Goal: Transaction & Acquisition: Obtain resource

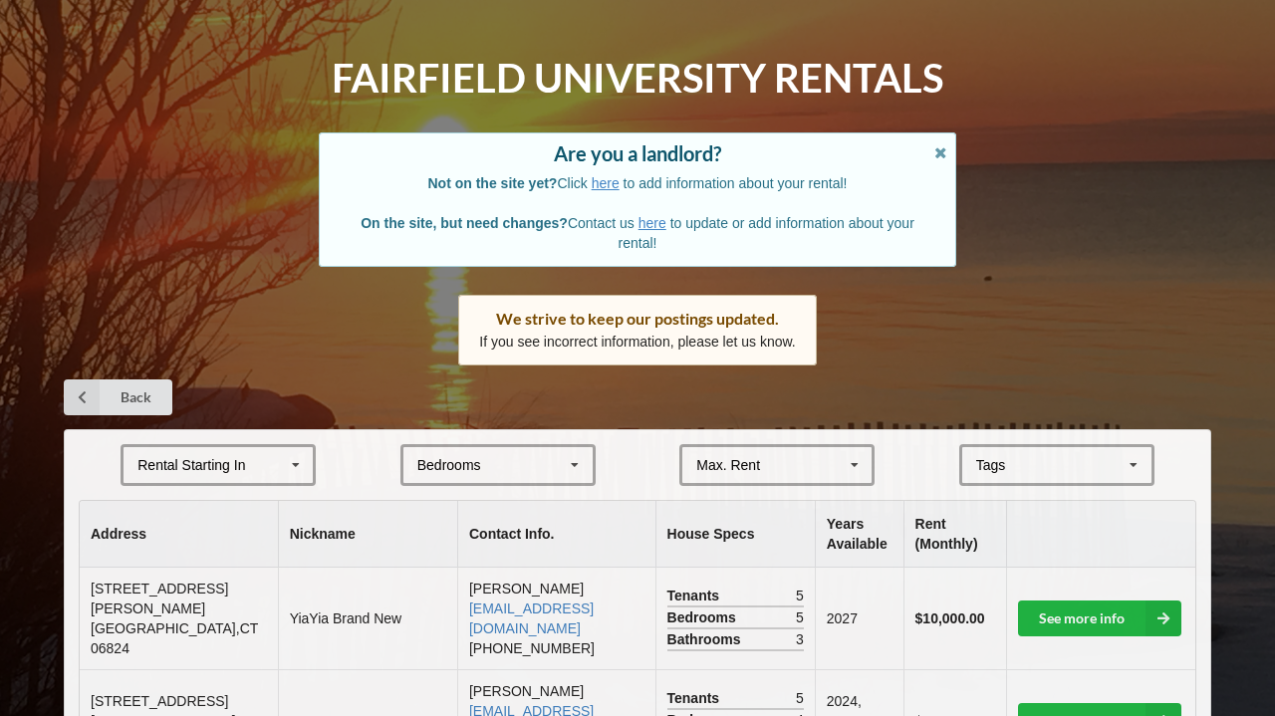
scroll to position [53, 0]
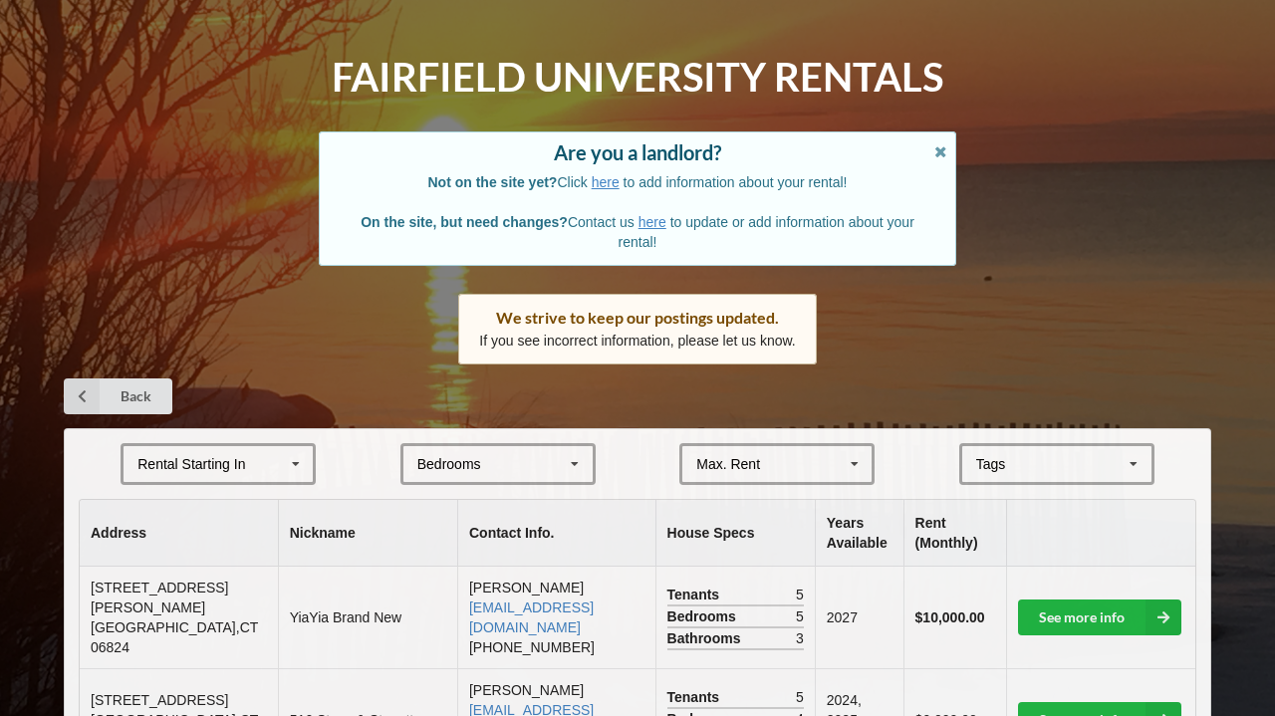
click at [294, 450] on icon at bounding box center [296, 464] width 30 height 37
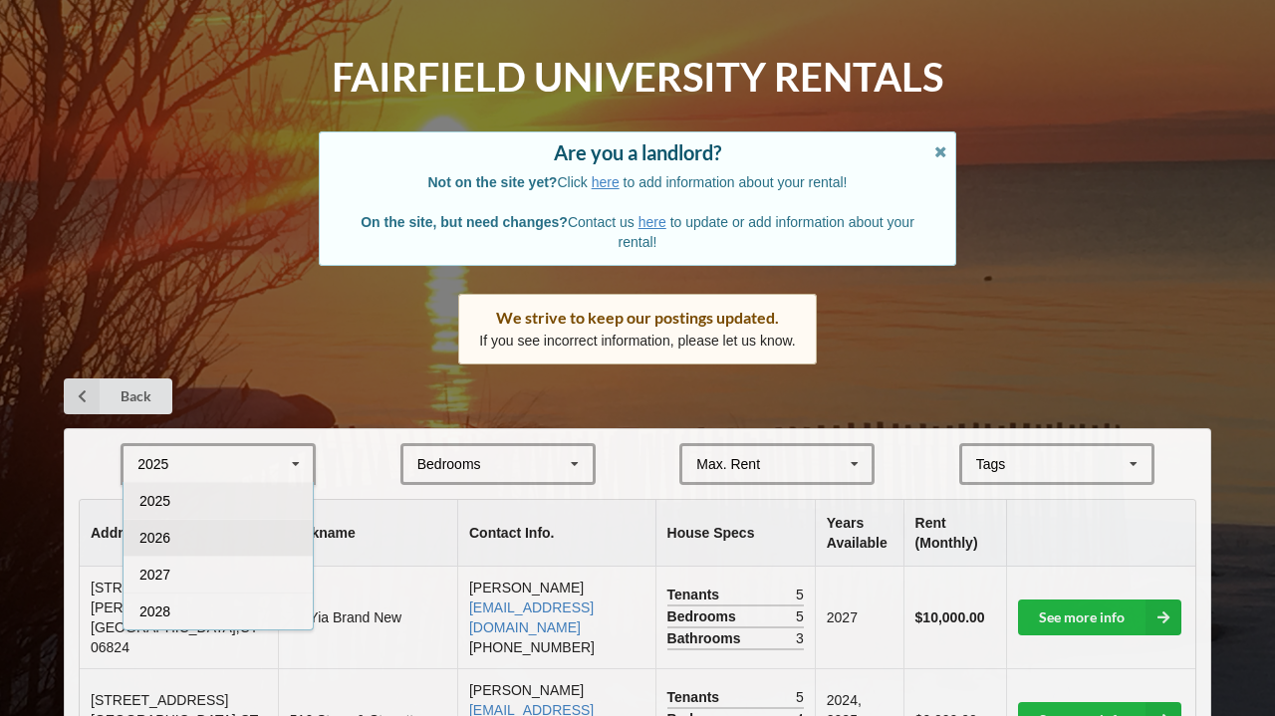
click at [252, 528] on div "2026" at bounding box center [218, 537] width 189 height 37
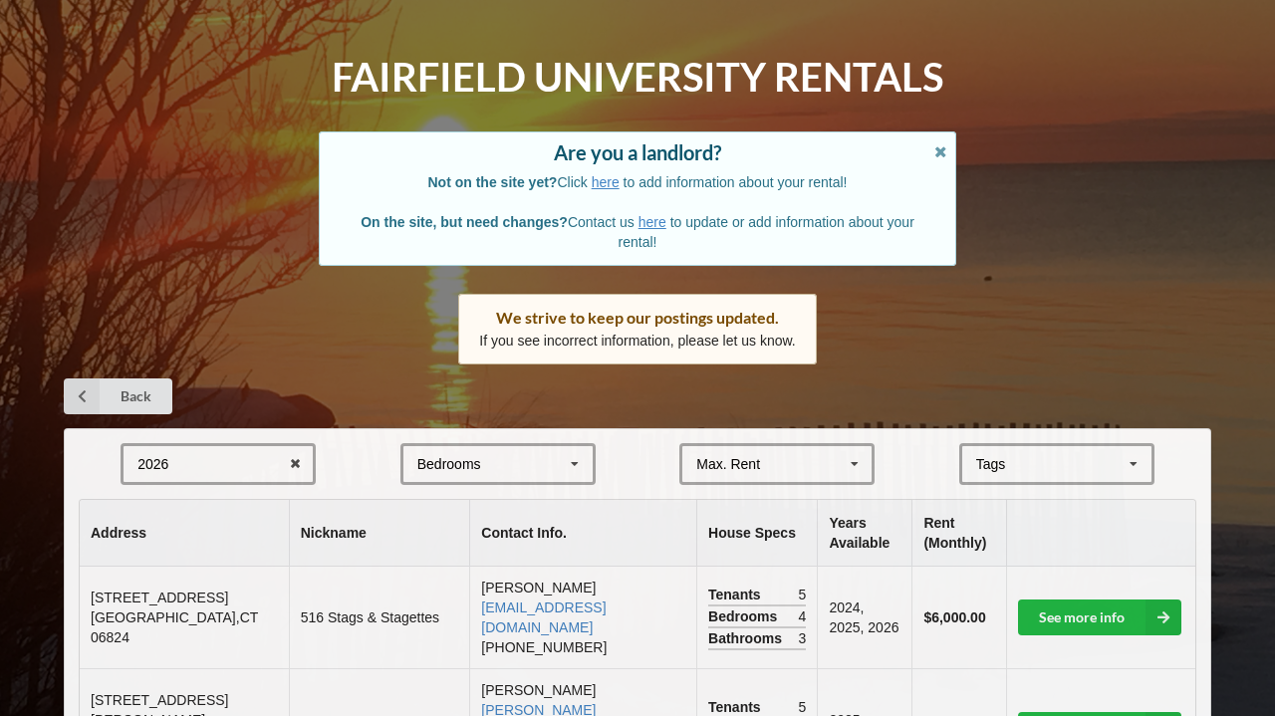
click at [549, 461] on div "Bedrooms 1 2 3 4 5 6 7 8" at bounding box center [497, 464] width 195 height 42
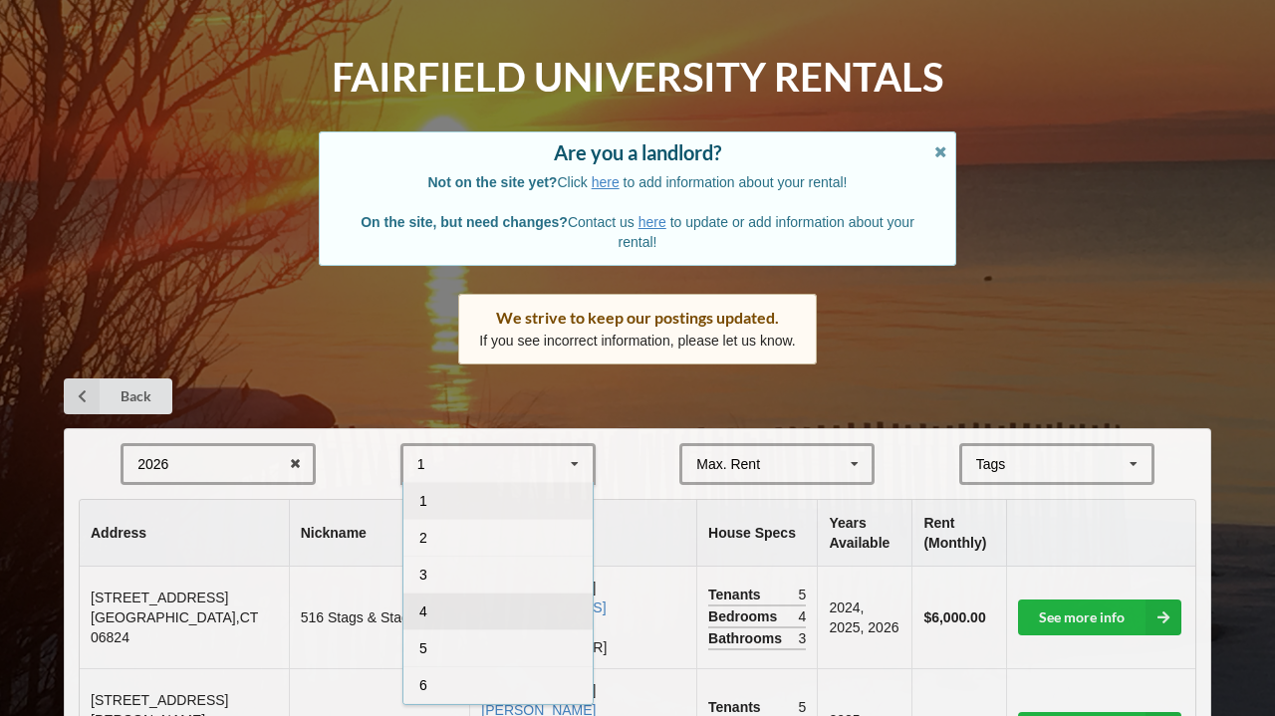
click at [472, 598] on div "4" at bounding box center [497, 611] width 189 height 37
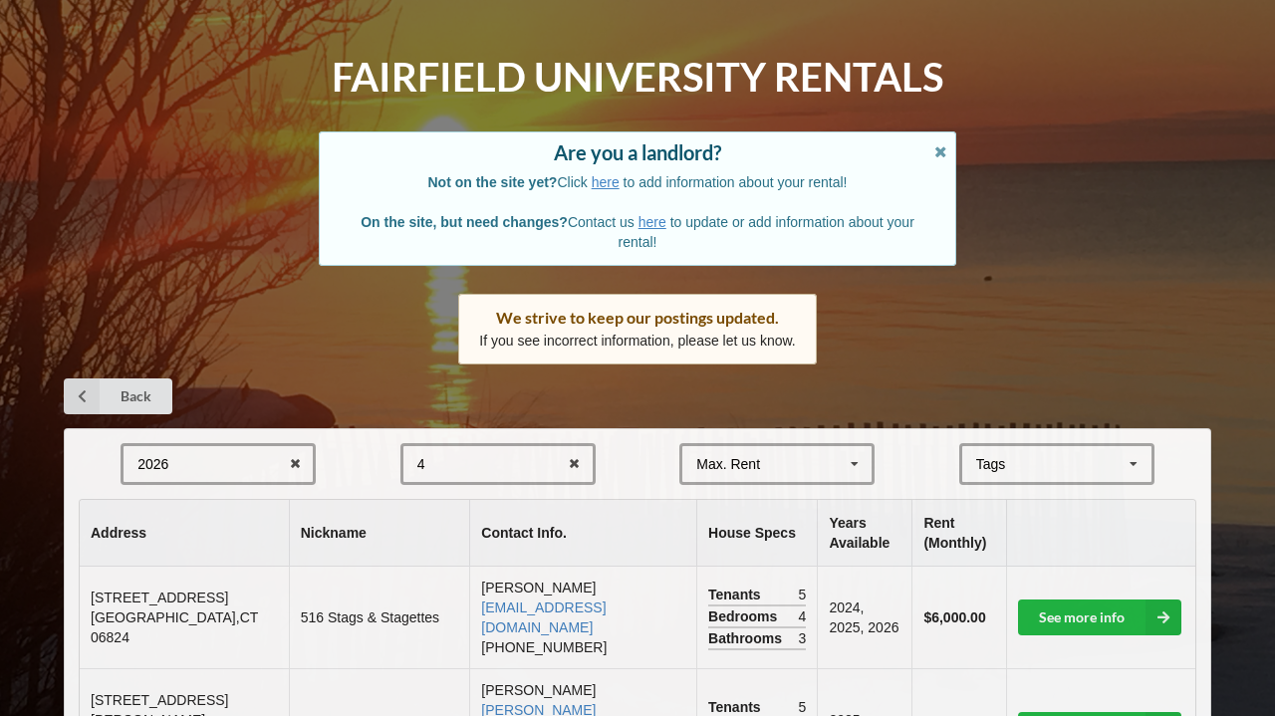
click at [807, 446] on div "Max. Rent $4,000 $5,000 $6,000 $7,000 $8,000 $9,000 $10,000 $11,000 $12,000 $13…" at bounding box center [776, 464] width 195 height 42
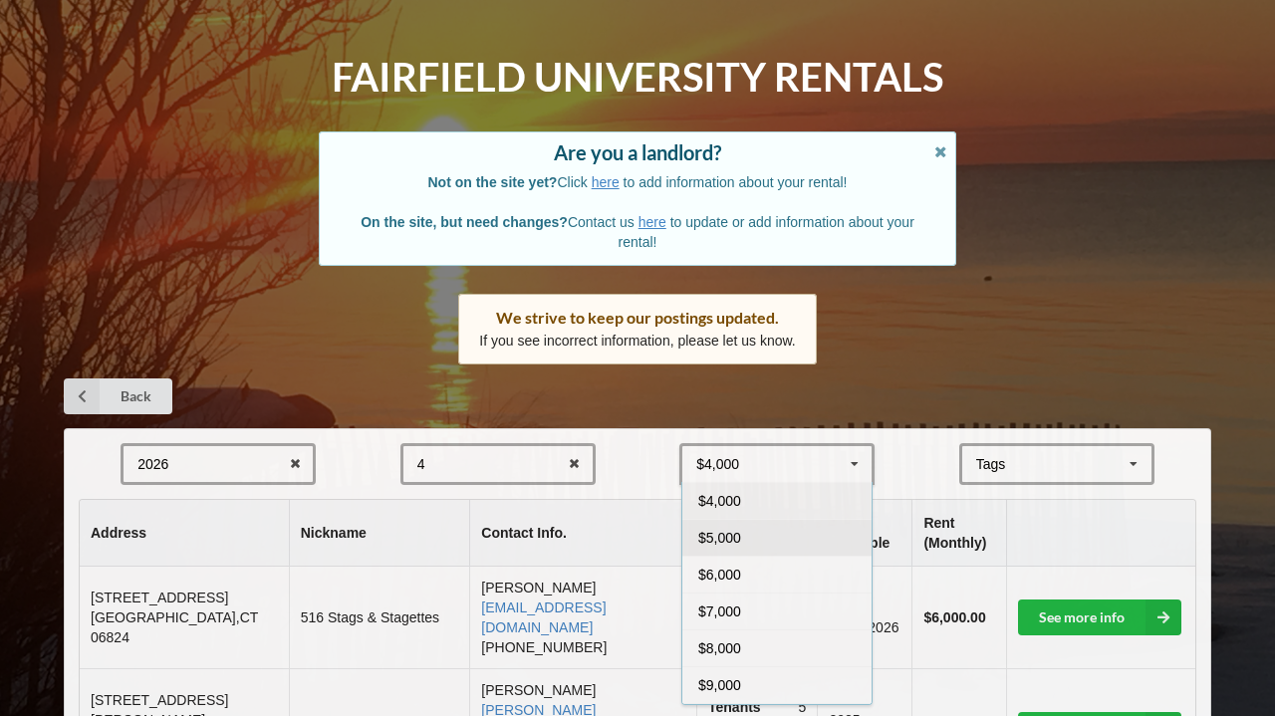
click at [792, 535] on div "$5,000" at bounding box center [776, 537] width 189 height 37
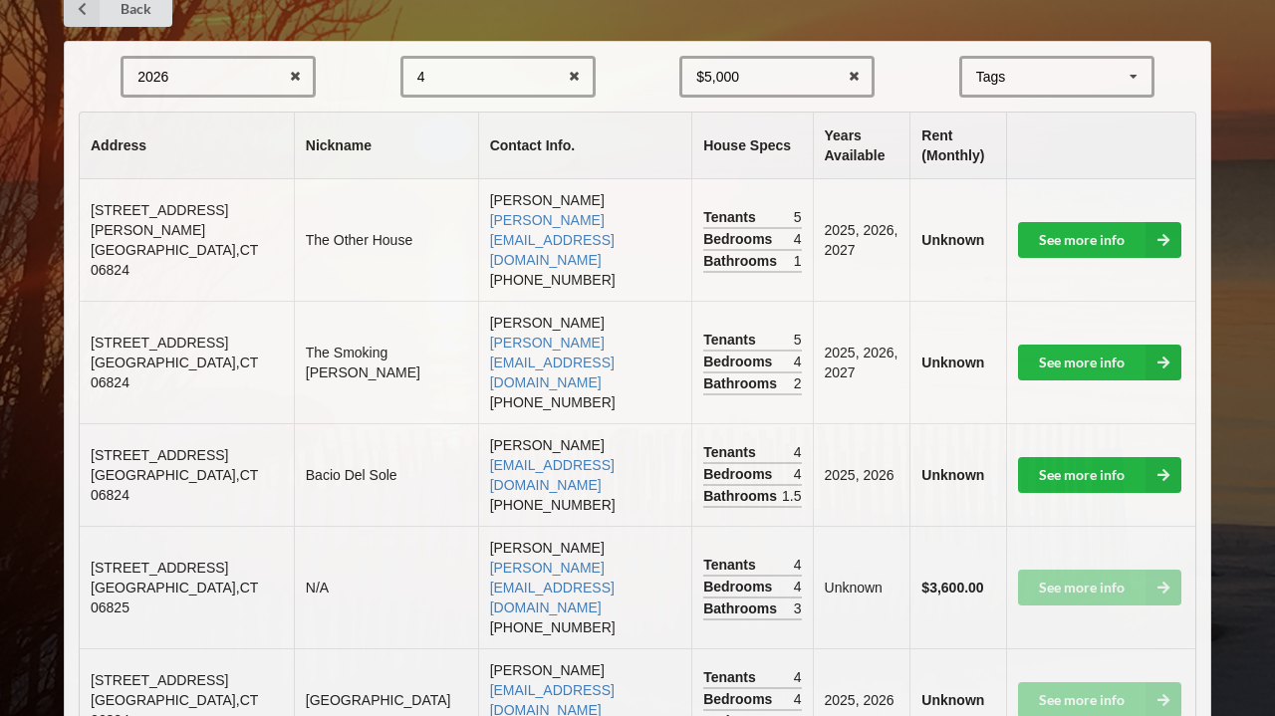
scroll to position [428, 0]
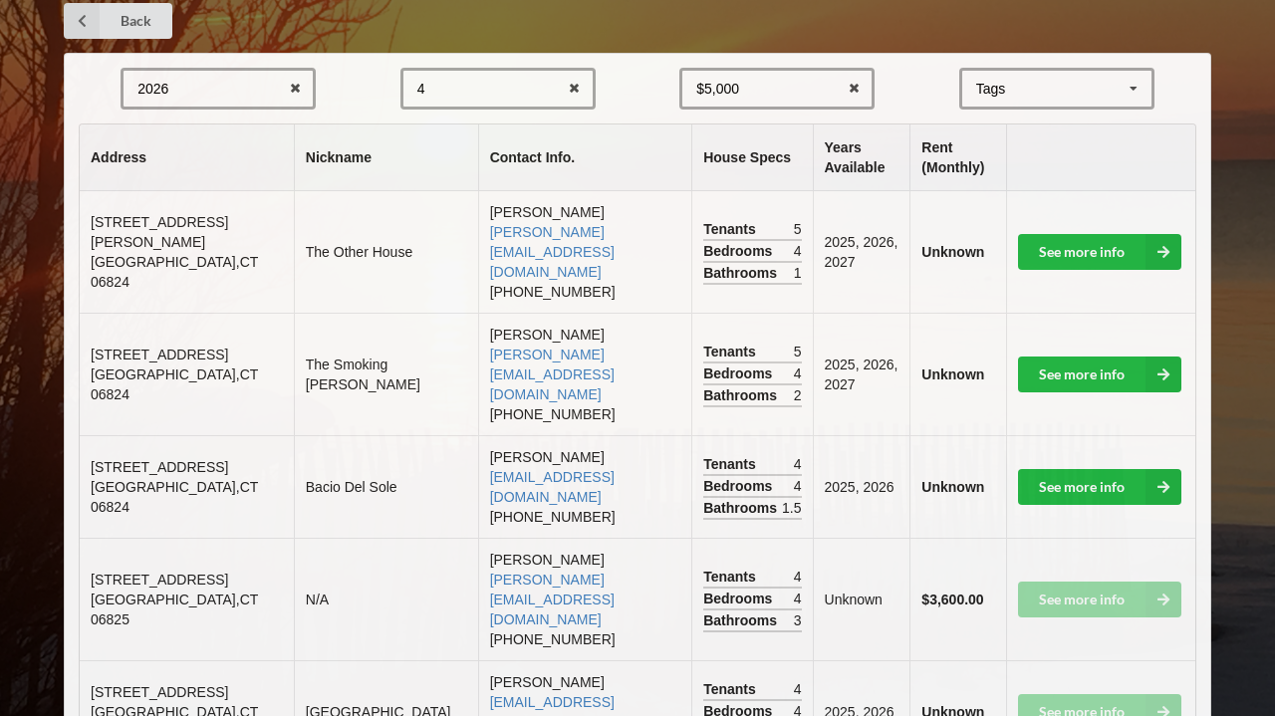
click at [799, 89] on div "$5,000 $4,000 $5,000 $6,000 $7,000 $8,000 $9,000 $10,000 $11,000 $12,000 $13,00…" at bounding box center [776, 89] width 195 height 42
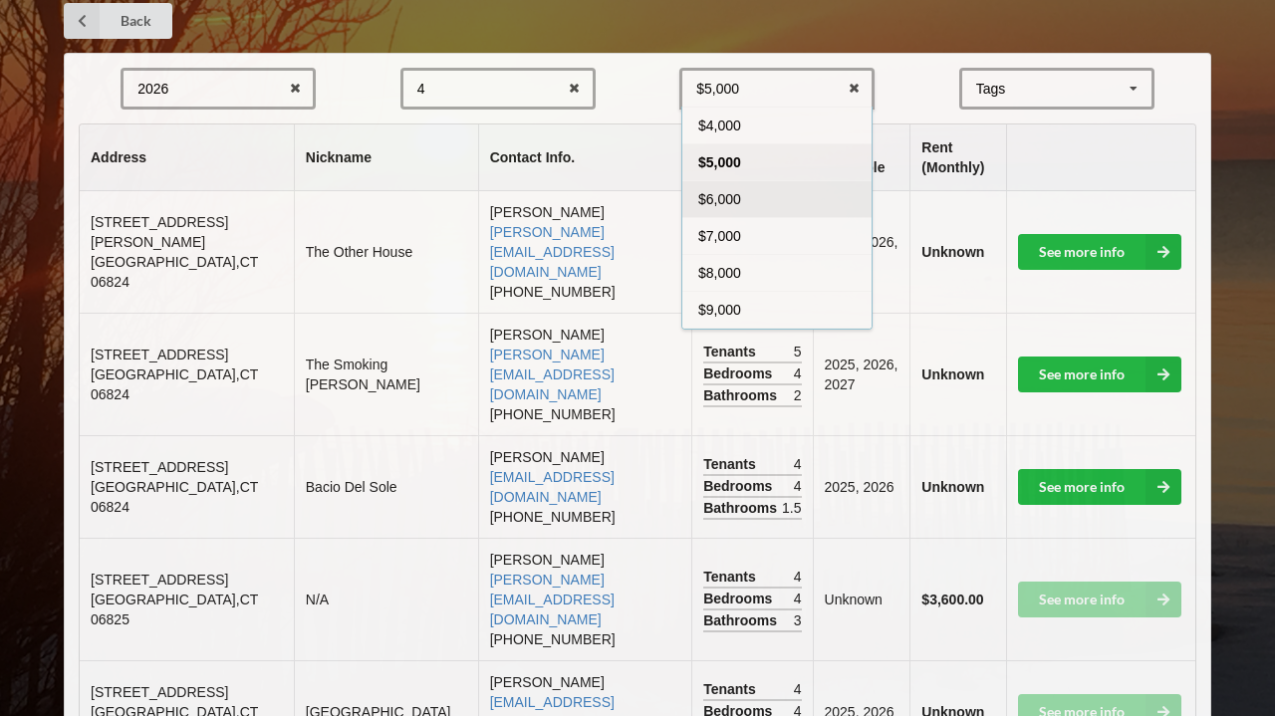
click at [798, 191] on div "$6,000" at bounding box center [776, 198] width 189 height 37
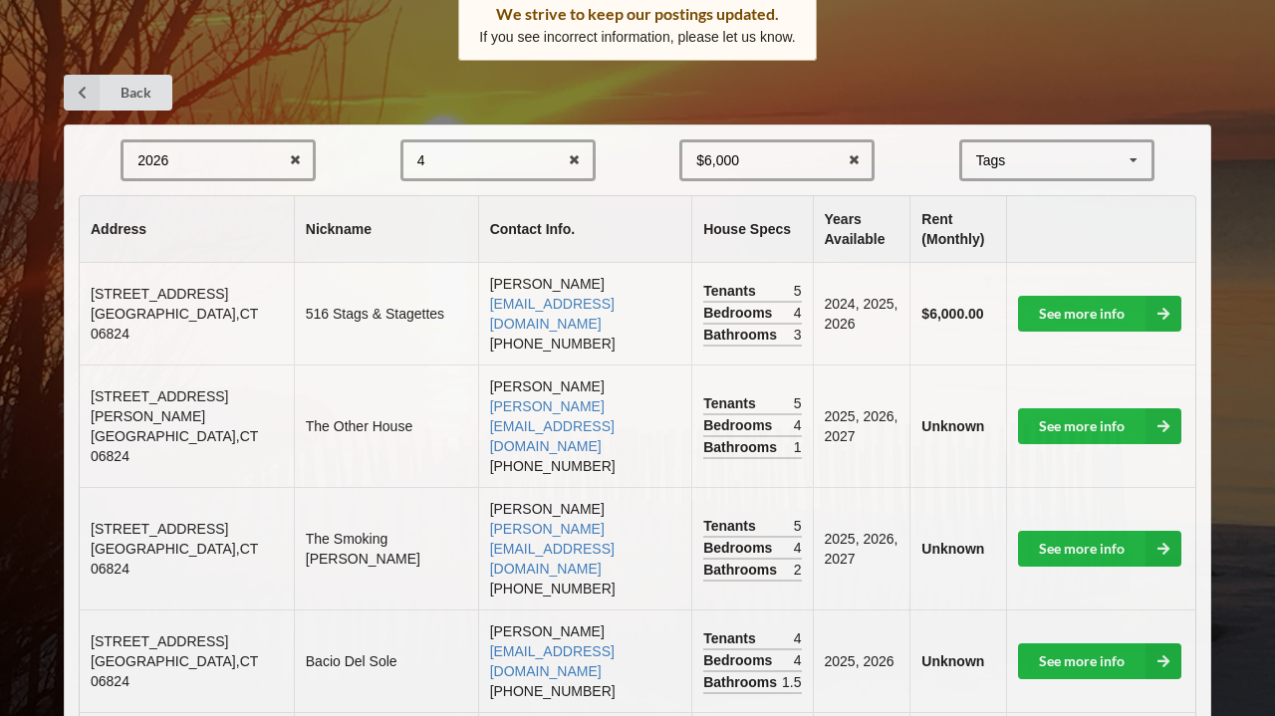
scroll to position [262, 0]
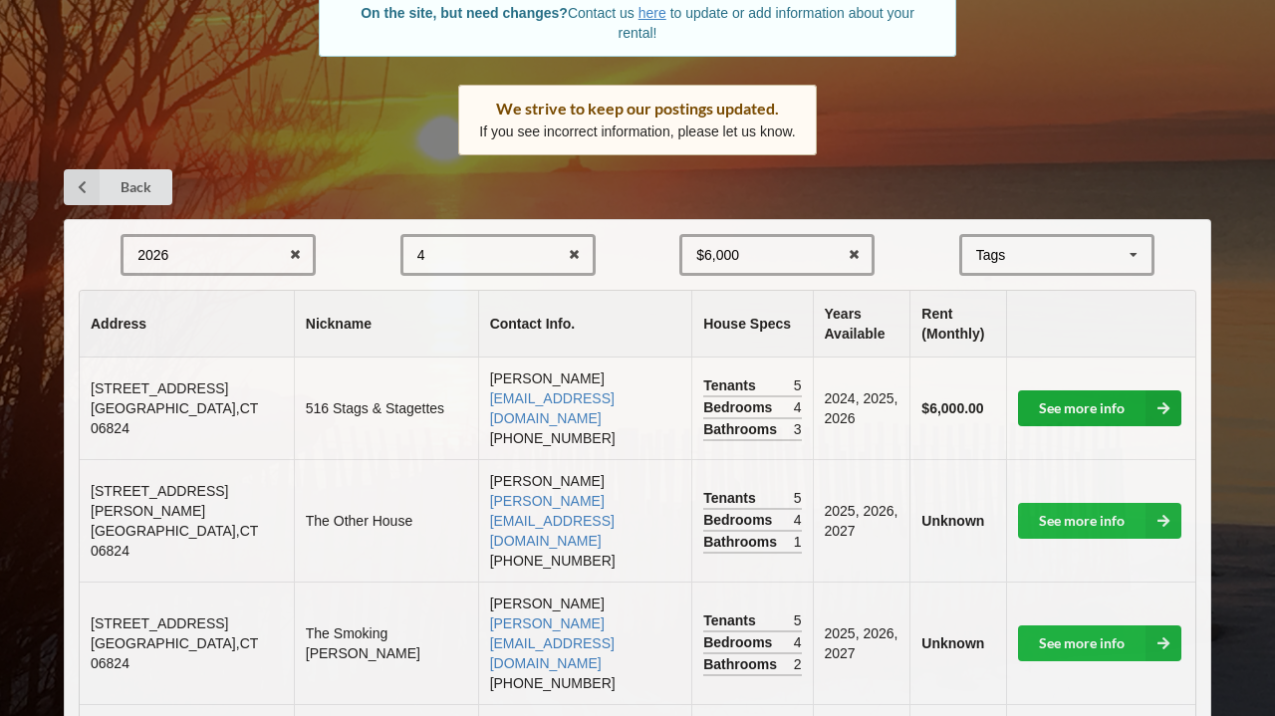
click at [1170, 390] on icon at bounding box center [1163, 408] width 36 height 36
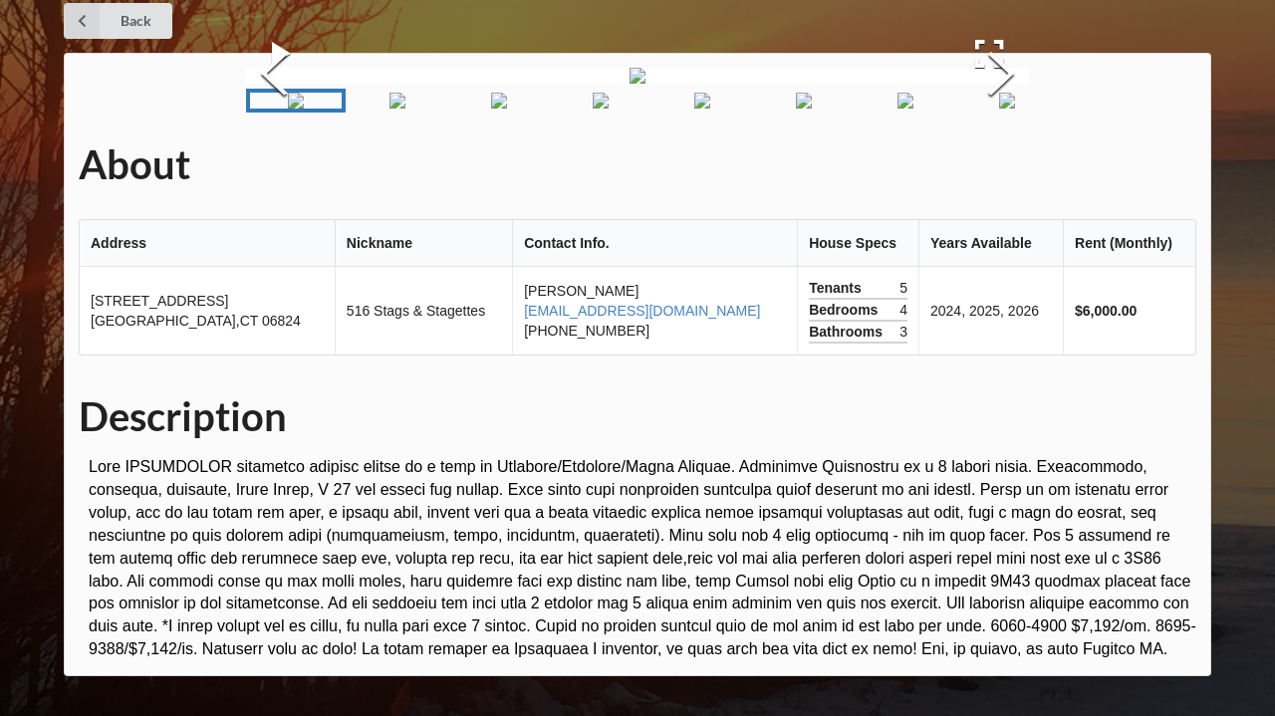
scroll to position [152, 0]
click at [990, 166] on button "Next Slide" at bounding box center [1001, 76] width 56 height 180
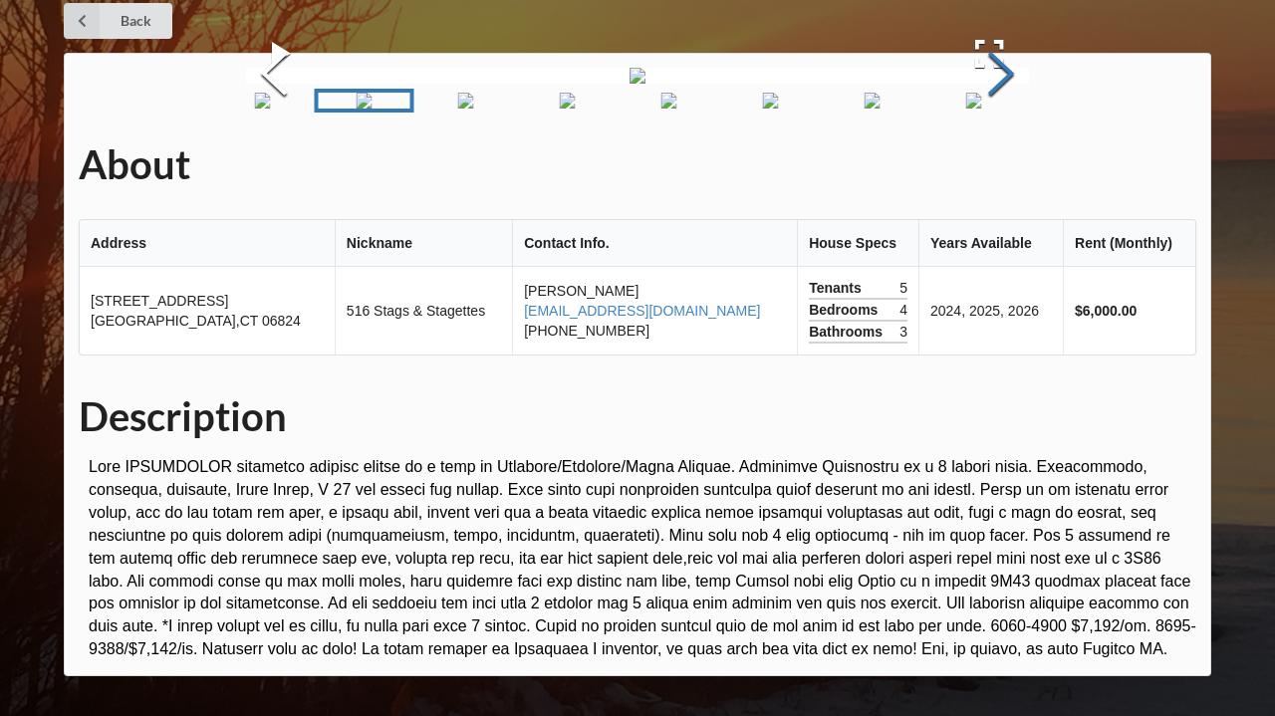
click at [990, 166] on button "Next Slide" at bounding box center [1001, 76] width 56 height 180
click at [1000, 166] on button "Next Slide" at bounding box center [1001, 76] width 56 height 180
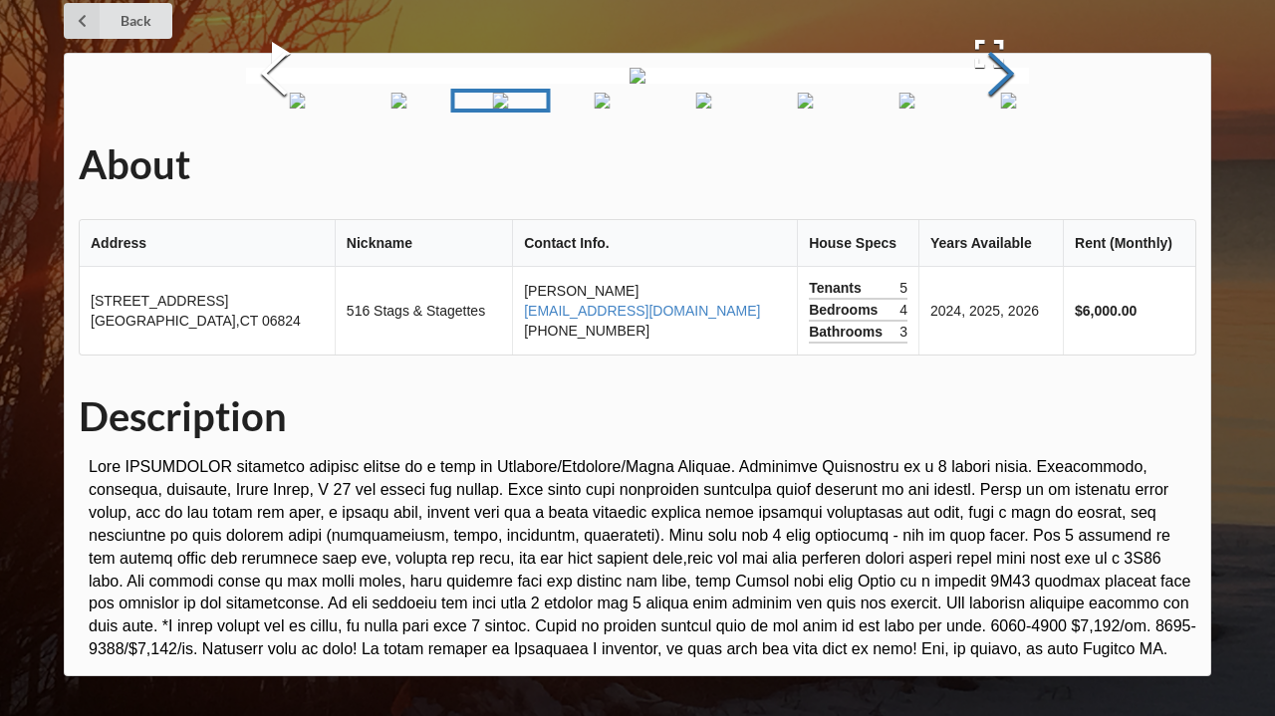
click at [1000, 166] on button "Next Slide" at bounding box center [1001, 76] width 56 height 180
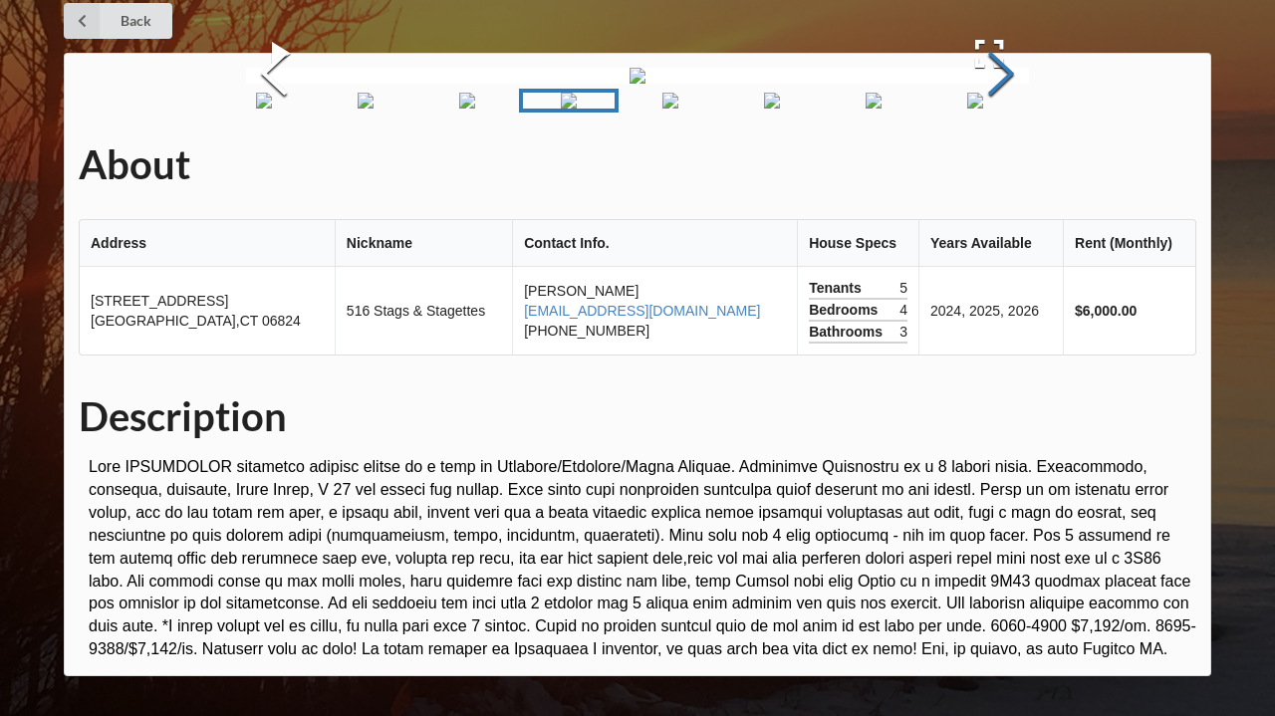
click at [1000, 166] on button "Next Slide" at bounding box center [1001, 76] width 56 height 180
click at [1001, 166] on button "Next Slide" at bounding box center [1001, 76] width 56 height 180
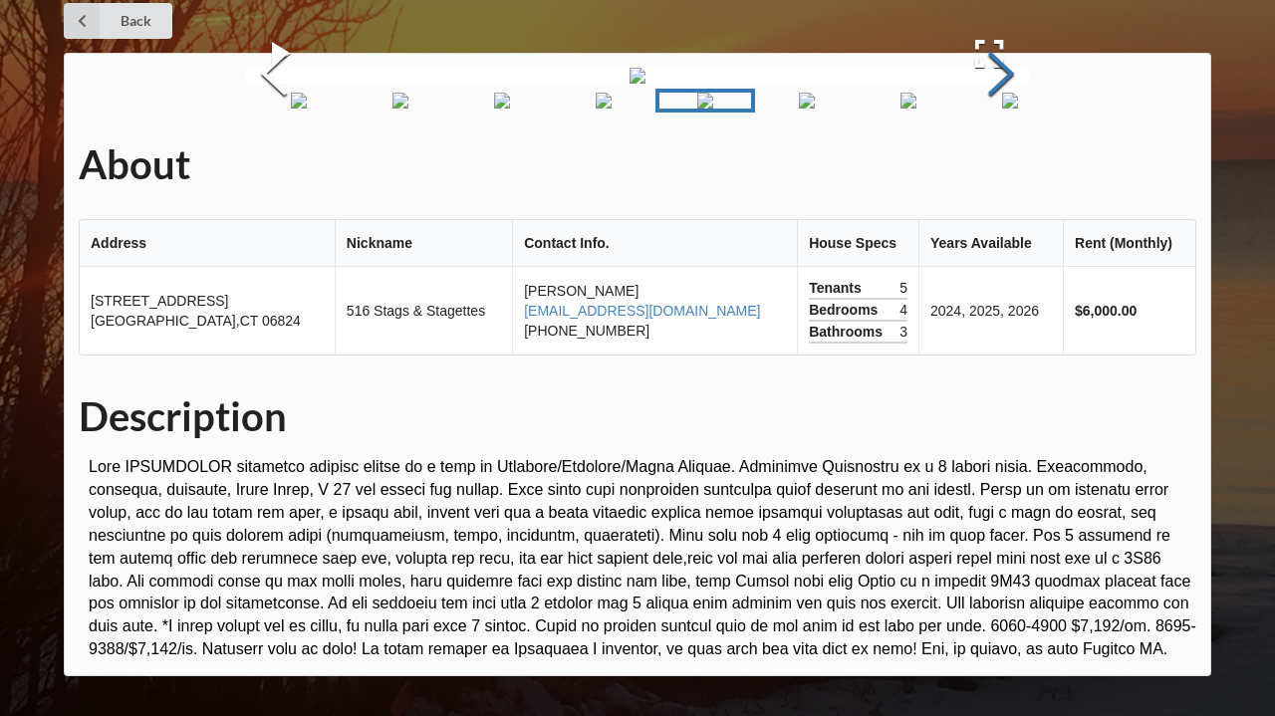
click at [1002, 166] on button "Next Slide" at bounding box center [1001, 76] width 56 height 180
click at [1003, 166] on button "Next Slide" at bounding box center [1001, 76] width 56 height 180
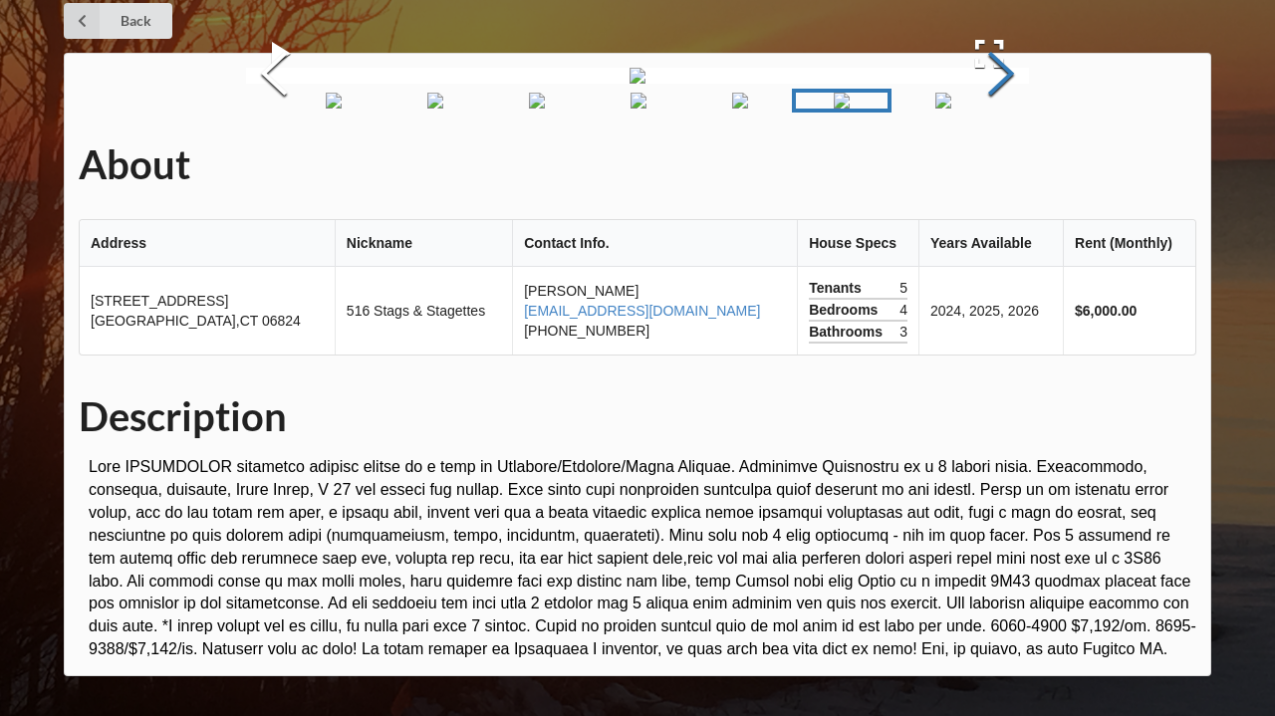
click at [1005, 166] on button "Next Slide" at bounding box center [1001, 76] width 56 height 180
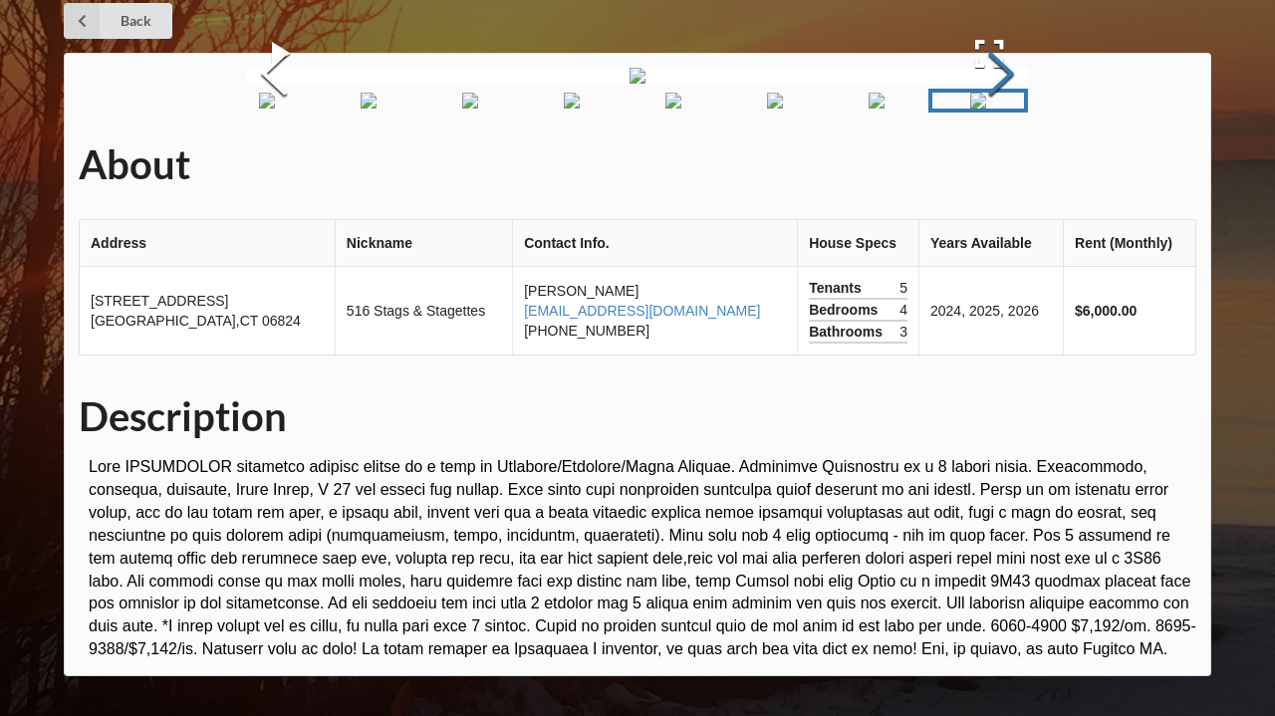
click at [1006, 166] on button "Next Slide" at bounding box center [1001, 76] width 56 height 180
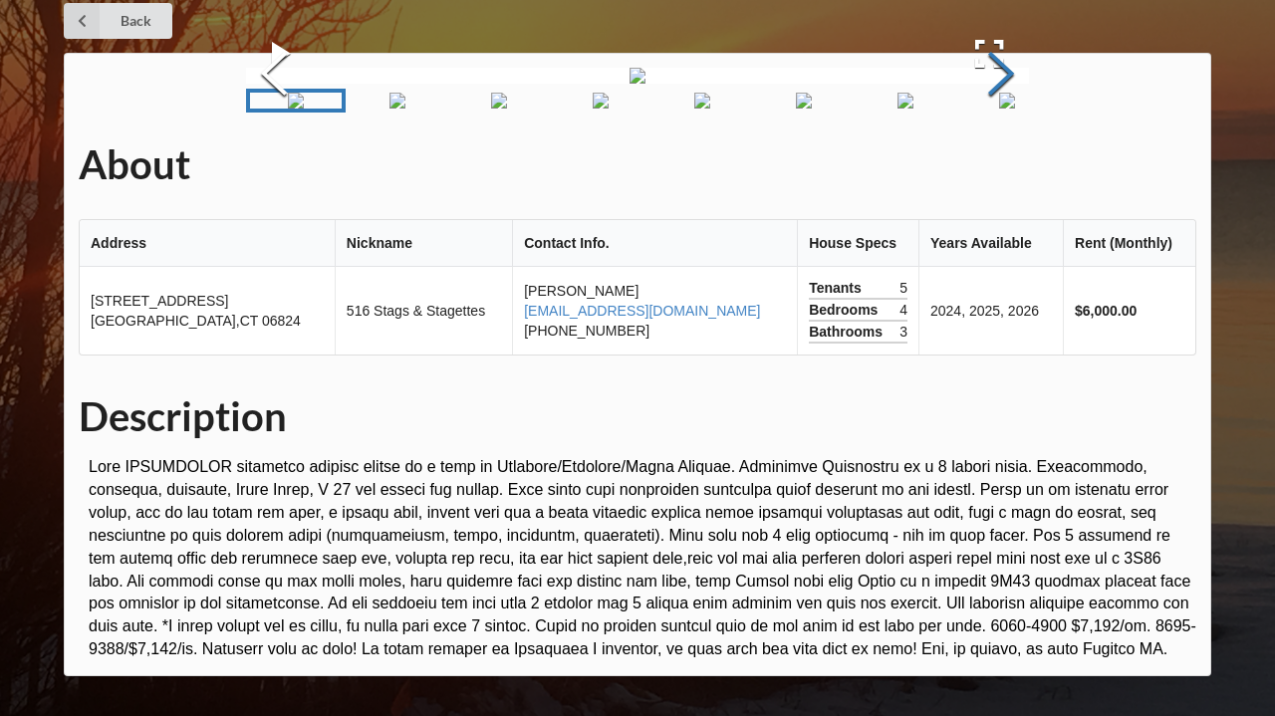
click at [1007, 166] on button "Next Slide" at bounding box center [1001, 76] width 56 height 180
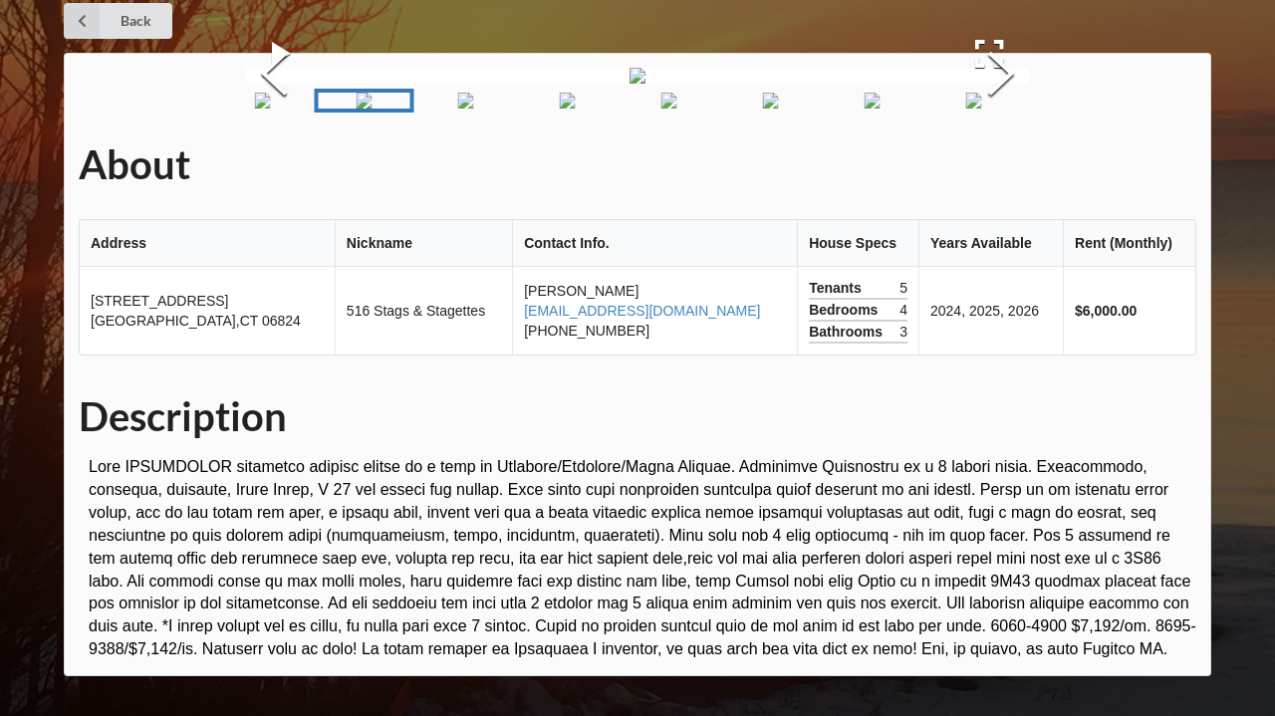
scroll to position [701, 0]
click at [20, 557] on div "Home Add Listing FAQ Back About Address Nickname Contact Info. House Specs Year…" at bounding box center [637, 318] width 1275 height 796
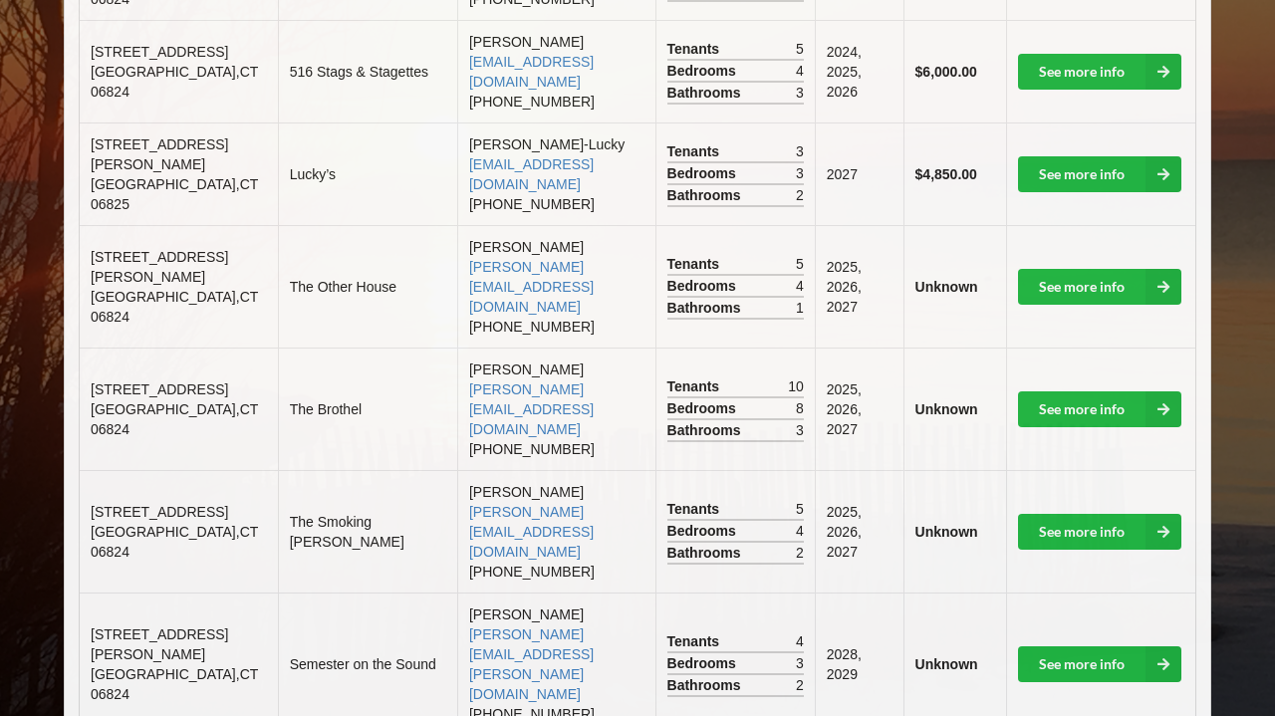
scroll to position [262, 0]
